Goal: Transaction & Acquisition: Purchase product/service

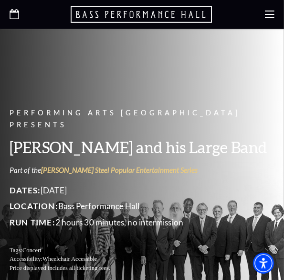
click at [14, 18] on use "Open this option" at bounding box center [15, 14] width 10 height 10
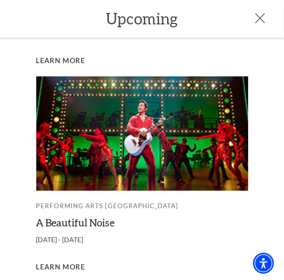
scroll to position [642, 0]
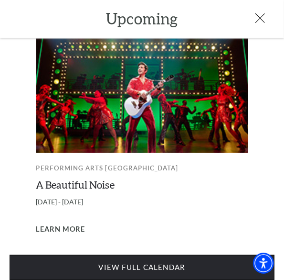
click at [180, 257] on link "View Full Calendar" at bounding box center [142, 268] width 265 height 26
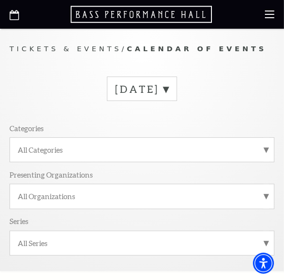
click at [169, 87] on label "October 2025" at bounding box center [142, 88] width 54 height 13
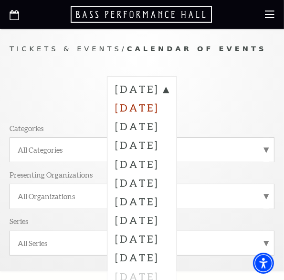
click at [164, 111] on label "November 2025" at bounding box center [142, 106] width 54 height 19
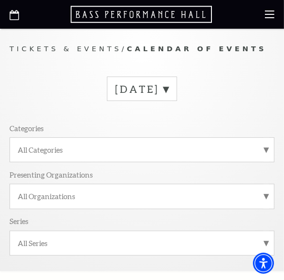
click at [169, 87] on label "October 2025" at bounding box center [142, 88] width 54 height 13
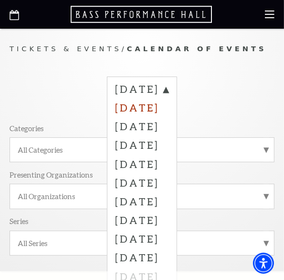
click at [123, 104] on label "November 2025" at bounding box center [142, 106] width 54 height 19
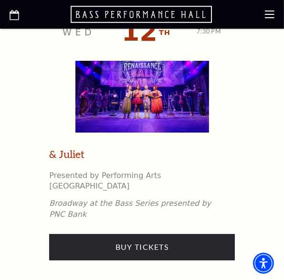
scroll to position [2764, 0]
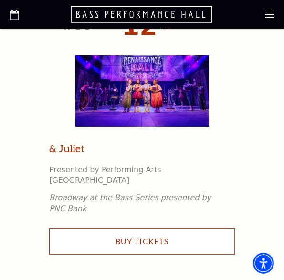
click at [222, 228] on link "Buy Tickets" at bounding box center [142, 241] width 186 height 26
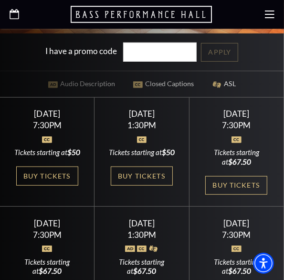
scroll to position [356, 0]
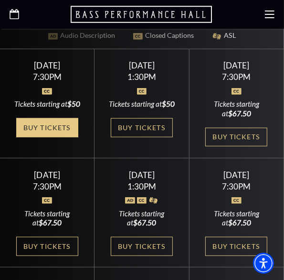
click at [37, 137] on link "Buy Tickets" at bounding box center [47, 127] width 62 height 19
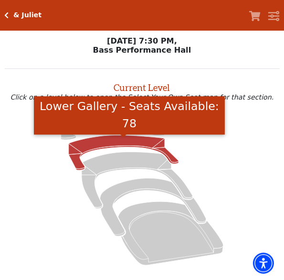
click at [106, 147] on icon "Lower Gallery - Seats Available: 78" at bounding box center [124, 152] width 110 height 35
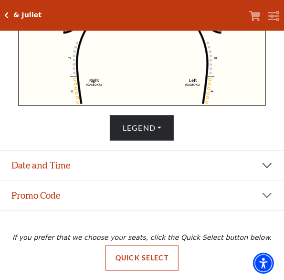
scroll to position [337, 0]
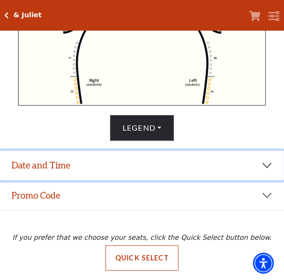
click at [58, 166] on button "Date and Time" at bounding box center [142, 166] width 284 height 30
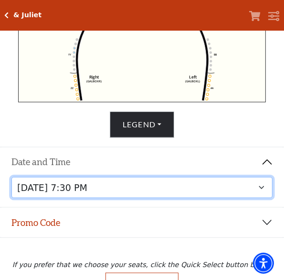
click at [79, 191] on select "[DATE] 1:30 PM [DATE] 7:30 PM [DATE] 7:30 PM [DATE] 7:30 PM [DATE] 1:30 PM [DAT…" at bounding box center [142, 188] width 262 height 22
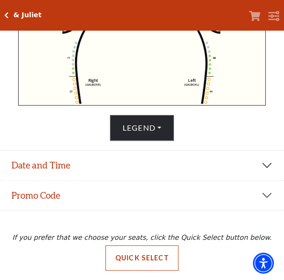
scroll to position [337, 0]
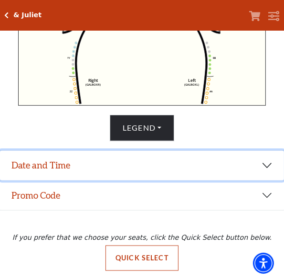
click at [118, 159] on button "Date and Time" at bounding box center [142, 166] width 284 height 30
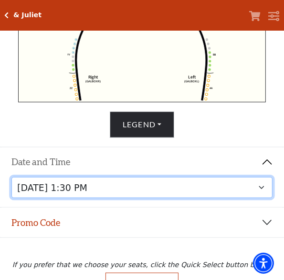
click at [173, 191] on select "Thursday, November 13 at 1:30 PM Wednesday, November 12 at 7:30 PM Thursday, No…" at bounding box center [142, 188] width 262 height 22
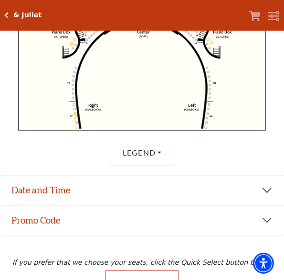
scroll to position [337, 0]
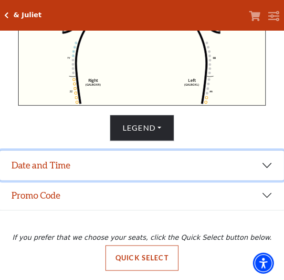
click at [97, 161] on button "Date and Time" at bounding box center [142, 166] width 284 height 30
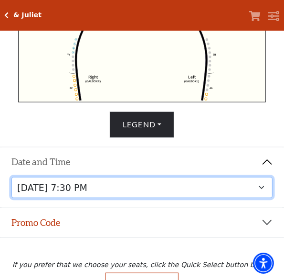
click at [125, 189] on select "Thursday, November 13 at 1:30 PM Wednesday, November 12 at 7:30 PM Thursday, No…" at bounding box center [142, 188] width 262 height 22
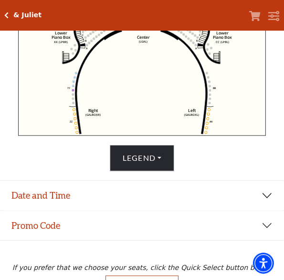
scroll to position [337, 0]
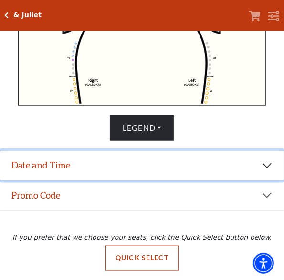
click at [97, 155] on button "Date and Time" at bounding box center [142, 166] width 284 height 30
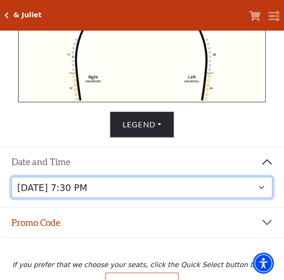
drag, startPoint x: 175, startPoint y: 189, endPoint x: 149, endPoint y: 192, distance: 26.0
click at [175, 189] on select "Thursday, November 13 at 1:30 PM Wednesday, November 12 at 7:30 PM Thursday, No…" at bounding box center [142, 188] width 262 height 22
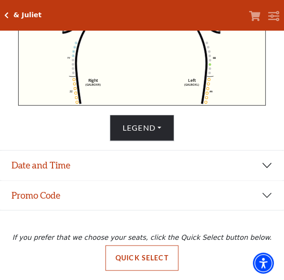
scroll to position [337, 0]
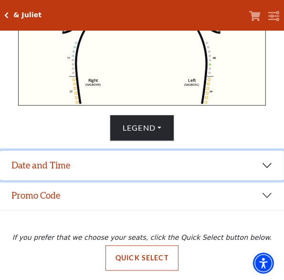
click at [125, 162] on button "Date and Time" at bounding box center [142, 166] width 284 height 30
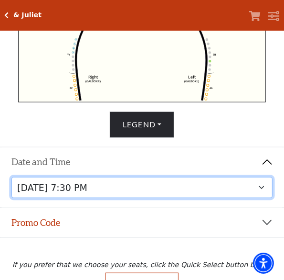
click at [172, 195] on select "Thursday, November 13 at 1:30 PM Wednesday, November 12 at 7:30 PM Thursday, No…" at bounding box center [142, 188] width 262 height 22
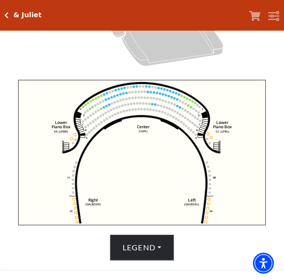
scroll to position [337, 0]
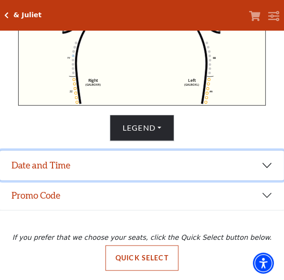
click at [102, 165] on button "Date and Time" at bounding box center [142, 166] width 284 height 30
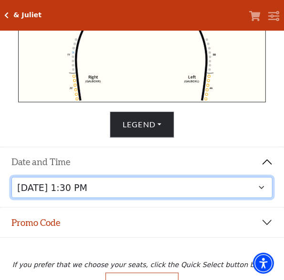
click at [156, 191] on select "Thursday, November 13 at 1:30 PM Wednesday, November 12 at 7:30 PM Thursday, No…" at bounding box center [142, 188] width 262 height 22
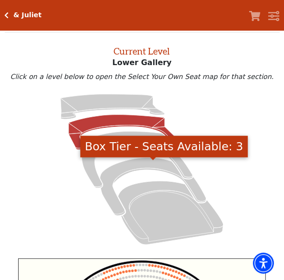
scroll to position [215, 0]
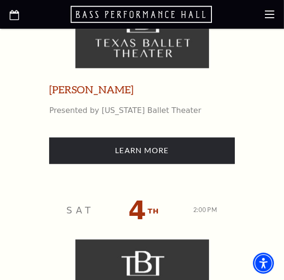
scroll to position [713, 0]
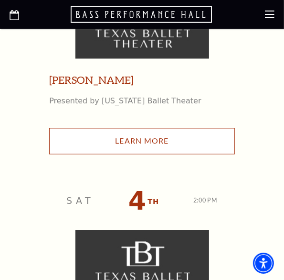
click at [205, 154] on link "Learn More" at bounding box center [142, 141] width 186 height 26
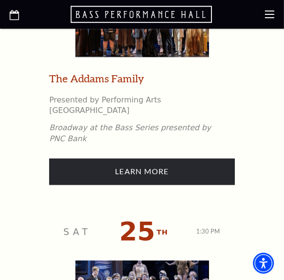
scroll to position [2229, 0]
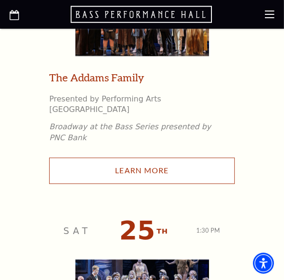
click at [235, 163] on link "Learn More" at bounding box center [142, 170] width 186 height 26
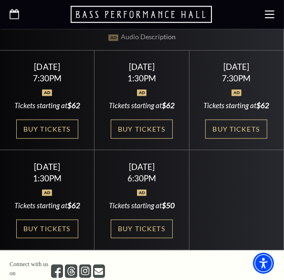
scroll to position [356, 0]
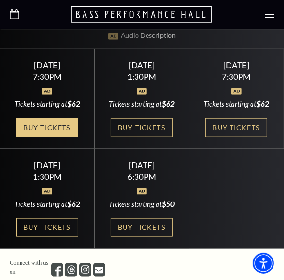
click at [31, 127] on link "Buy Tickets" at bounding box center [47, 127] width 62 height 19
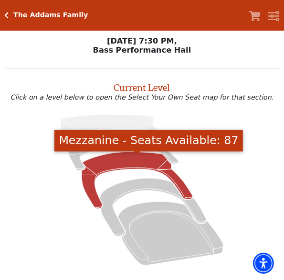
click at [112, 161] on icon "Mezzanine - Seats Available: 87" at bounding box center [137, 179] width 111 height 56
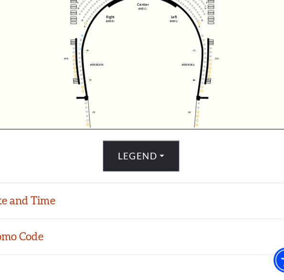
scroll to position [337, 0]
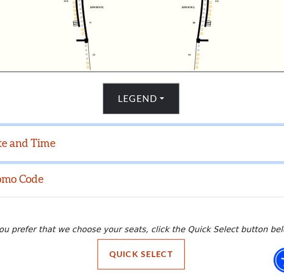
click at [119, 176] on button "Date and Time" at bounding box center [142, 166] width 284 height 30
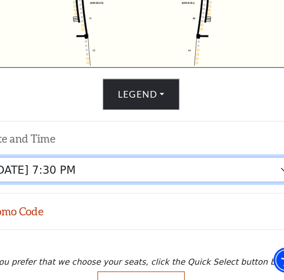
click at [142, 197] on select "Friday, October 24 at 7:30 PM Saturday, October 25 at 1:30 PM Saturday, October…" at bounding box center [142, 188] width 262 height 22
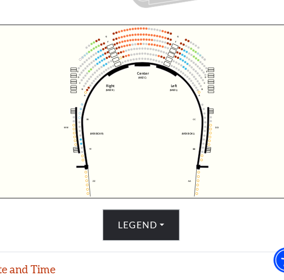
scroll to position [337, 0]
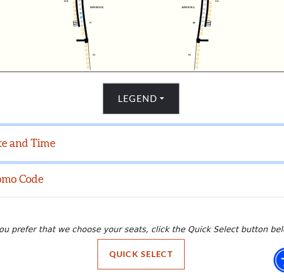
click at [150, 163] on button "Date and Time" at bounding box center [142, 166] width 284 height 30
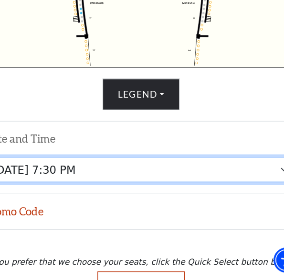
click at [153, 186] on select "Friday, October 24 at 7:30 PM Saturday, October 25 at 1:30 PM Saturday, October…" at bounding box center [142, 188] width 262 height 22
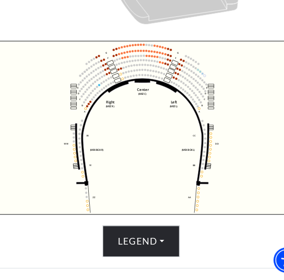
scroll to position [337, 0]
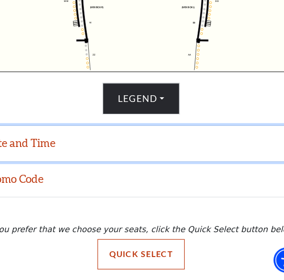
click at [150, 172] on button "Date and Time" at bounding box center [142, 166] width 284 height 30
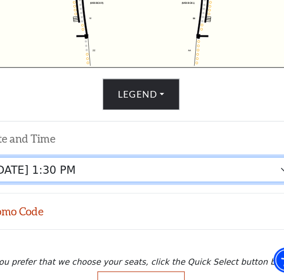
click at [159, 189] on select "Friday, October 24 at 7:30 PM Saturday, October 25 at 1:30 PM Saturday, October…" at bounding box center [142, 188] width 262 height 22
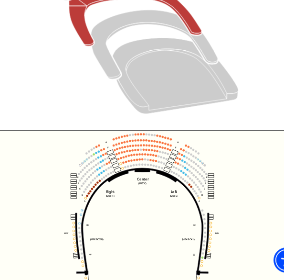
scroll to position [215, 0]
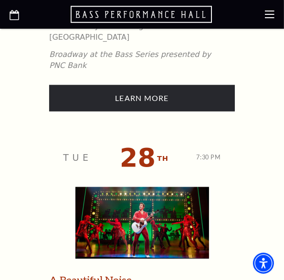
scroll to position [3478, 0]
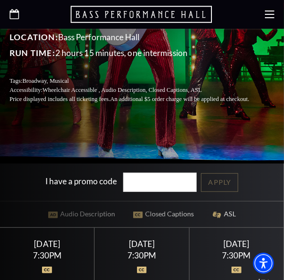
scroll to position [268, 0]
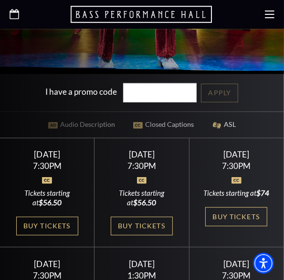
drag, startPoint x: 52, startPoint y: 241, endPoint x: 58, endPoint y: 207, distance: 35.0
click at [51, 236] on link "Buy Tickets" at bounding box center [47, 225] width 62 height 19
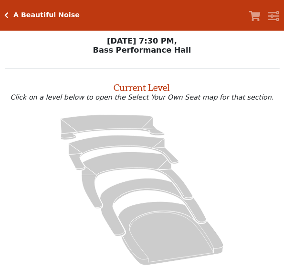
scroll to position [72, 0]
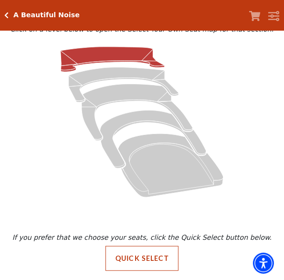
click at [81, 50] on icon at bounding box center [113, 59] width 104 height 25
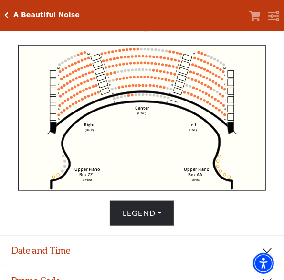
scroll to position [337, 0]
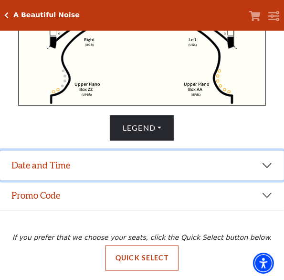
click at [130, 164] on button "Date and Time" at bounding box center [142, 166] width 284 height 30
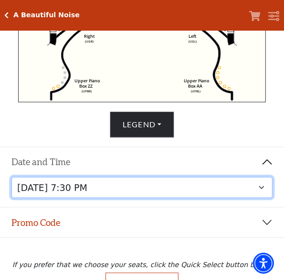
click at [140, 192] on select "Tuesday, October 28 at 7:30 PM Wednesday, October 29 at 7:30 PM Thursday, Octob…" at bounding box center [142, 188] width 262 height 22
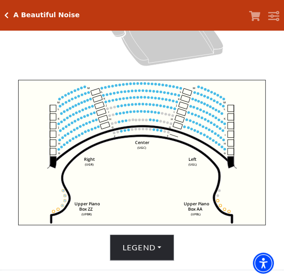
scroll to position [36, 0]
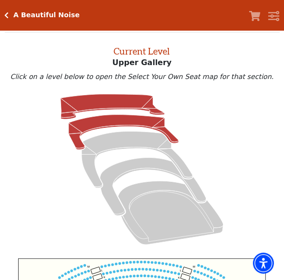
click at [114, 128] on icon at bounding box center [124, 132] width 110 height 35
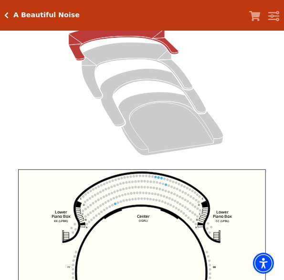
scroll to position [0, 0]
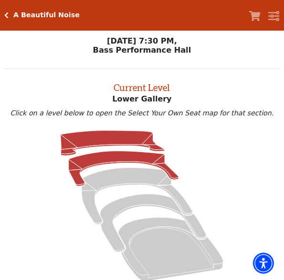
click at [123, 142] on icon at bounding box center [113, 142] width 104 height 25
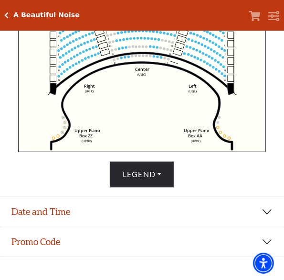
scroll to position [337, 0]
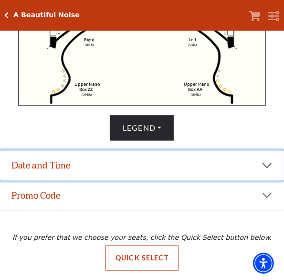
click at [35, 158] on button "Date and Time" at bounding box center [142, 166] width 284 height 30
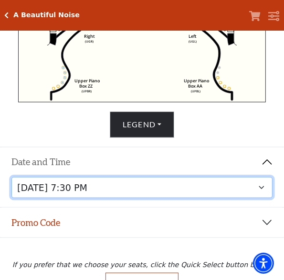
click at [94, 184] on select "Tuesday, October 28 at 7:30 PM Wednesday, October 29 at 7:30 PM Thursday, Octob…" at bounding box center [142, 188] width 262 height 22
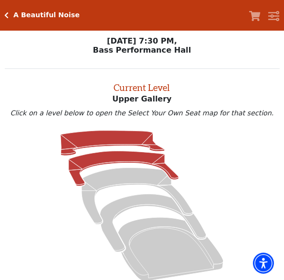
click at [97, 157] on icon at bounding box center [124, 168] width 110 height 35
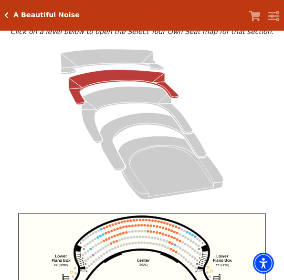
scroll to position [36, 0]
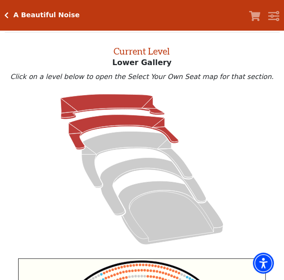
click at [92, 107] on icon at bounding box center [113, 106] width 104 height 25
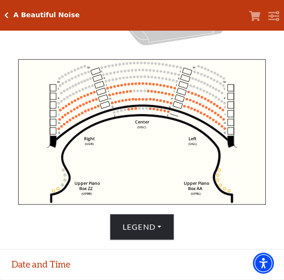
scroll to position [337, 0]
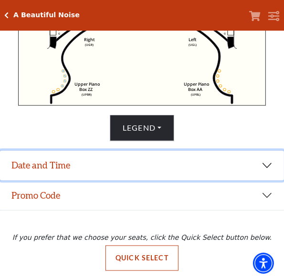
click at [124, 172] on button "Date and Time" at bounding box center [142, 166] width 284 height 30
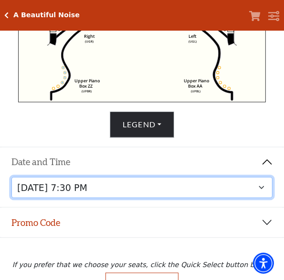
click at [186, 191] on select "Tuesday, October 28 at 7:30 PM Wednesday, October 29 at 7:30 PM Thursday, Octob…" at bounding box center [142, 188] width 262 height 22
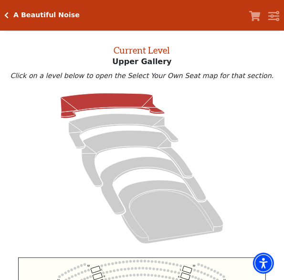
scroll to position [36, 0]
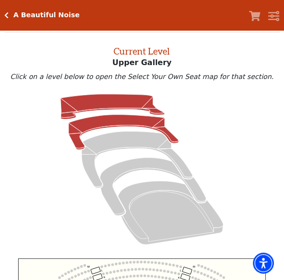
click at [108, 122] on icon at bounding box center [124, 132] width 110 height 35
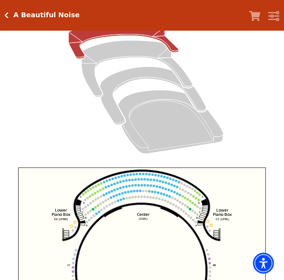
scroll to position [70, 0]
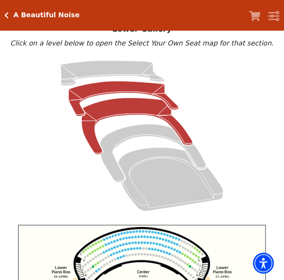
click at [145, 110] on icon at bounding box center [137, 126] width 111 height 56
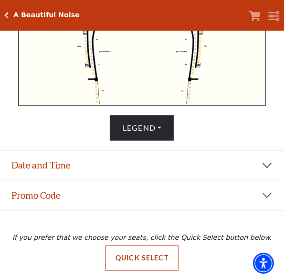
scroll to position [337, 0]
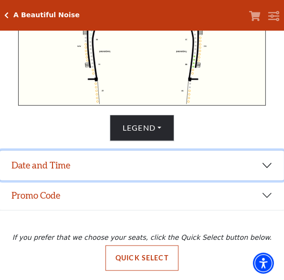
click at [92, 161] on button "Date and Time" at bounding box center [142, 166] width 284 height 30
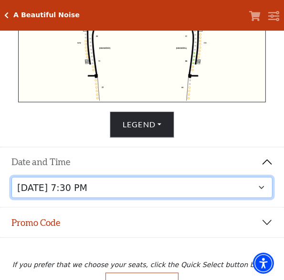
click at [113, 195] on select "Tuesday, October 28 at 7:30 PM Wednesday, October 29 at 7:30 PM Thursday, Octob…" at bounding box center [142, 188] width 262 height 22
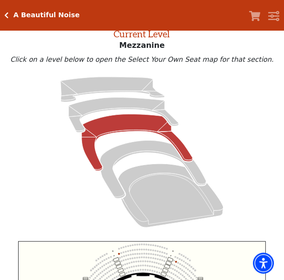
scroll to position [36, 0]
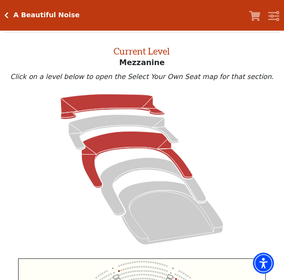
click at [96, 104] on icon at bounding box center [113, 106] width 104 height 25
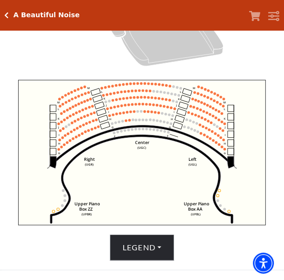
scroll to position [337, 0]
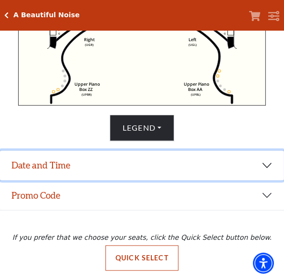
click at [120, 169] on button "Date and Time" at bounding box center [142, 166] width 284 height 30
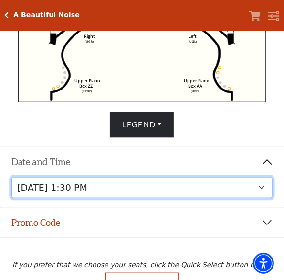
click at [160, 185] on select "Tuesday, October 28 at 7:30 PM Wednesday, October 29 at 7:30 PM Thursday, Octob…" at bounding box center [142, 188] width 262 height 22
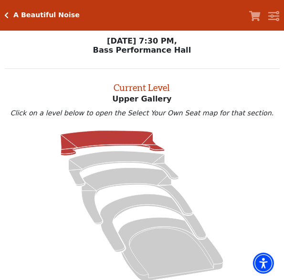
click at [5, 10] on div "A Beautiful Noise Your Tickets Filters" at bounding box center [142, 15] width 284 height 31
click at [8, 15] on icon "Click here to go back to filters" at bounding box center [7, 15] width 4 height 7
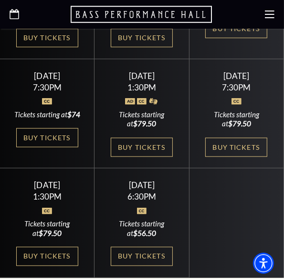
scroll to position [446, 0]
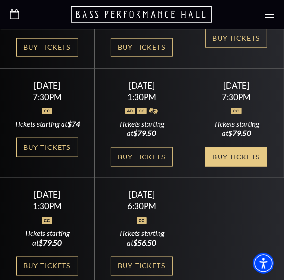
click at [225, 166] on link "Buy Tickets" at bounding box center [236, 156] width 62 height 19
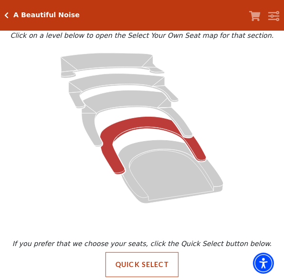
scroll to position [72, 0]
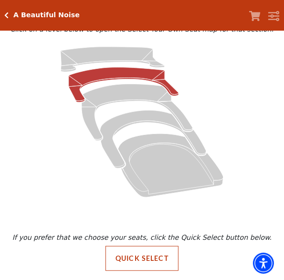
click at [99, 74] on icon at bounding box center [124, 84] width 110 height 35
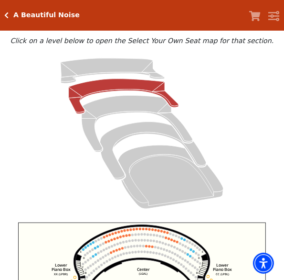
scroll to position [36, 0]
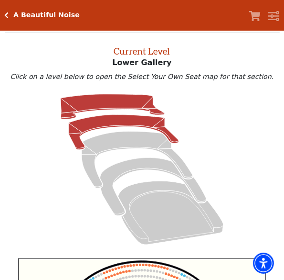
click at [70, 109] on icon at bounding box center [113, 106] width 104 height 25
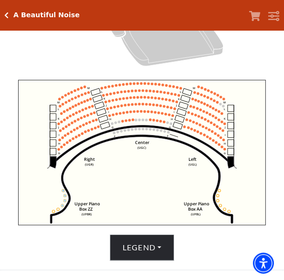
scroll to position [337, 0]
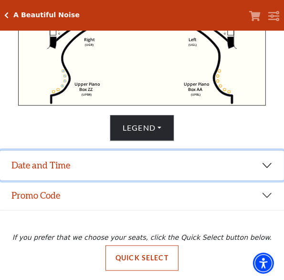
click at [97, 159] on button "Date and Time" at bounding box center [142, 166] width 284 height 30
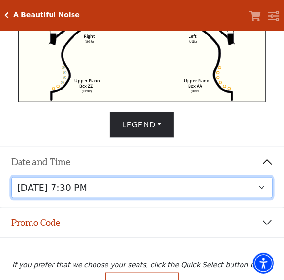
click at [105, 194] on select "Tuesday, October 28 at 7:30 PM Wednesday, October 29 at 7:30 PM Thursday, Octob…" at bounding box center [142, 188] width 262 height 22
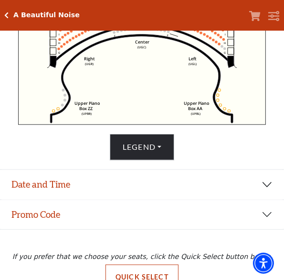
scroll to position [337, 0]
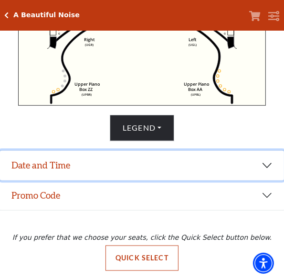
click at [165, 169] on button "Date and Time" at bounding box center [142, 166] width 284 height 30
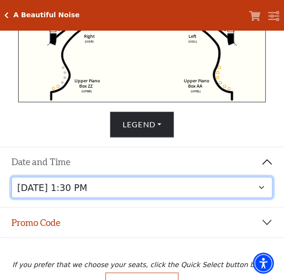
click at [174, 188] on select "Tuesday, October 28 at 7:30 PM Wednesday, October 29 at 7:30 PM Thursday, Octob…" at bounding box center [142, 188] width 262 height 22
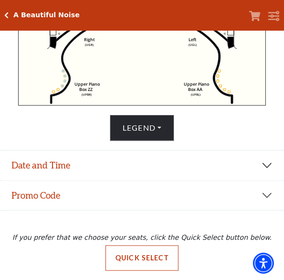
scroll to position [248, 0]
